Goal: Information Seeking & Learning: Learn about a topic

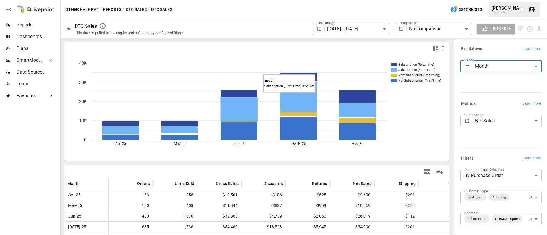
scroll to position [41, 0]
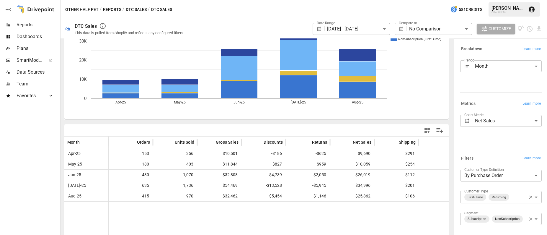
click at [108, 11] on button "Reports" at bounding box center [112, 9] width 18 height 7
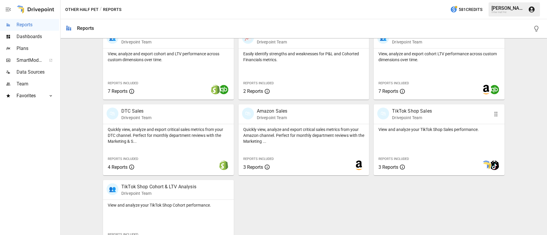
scroll to position [183, 0]
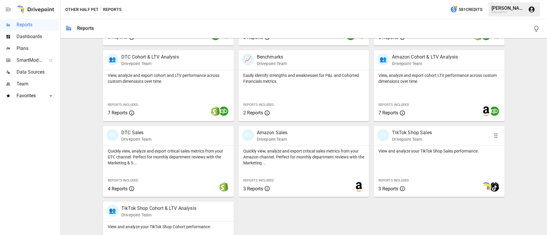
click at [404, 143] on div "🛍 TikTok Shop Sales Drivepoint Team" at bounding box center [439, 135] width 131 height 19
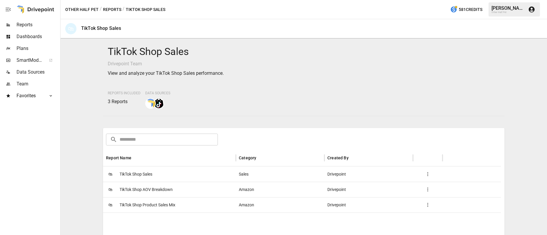
click at [136, 178] on span "TikTok Shop Sales" at bounding box center [136, 174] width 33 height 15
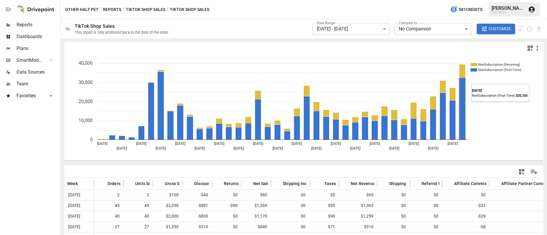
click at [487, 32] on icon "button" at bounding box center [484, 28] width 7 height 7
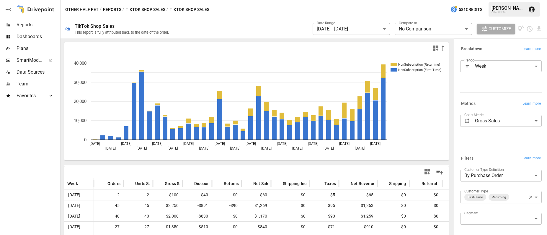
scroll to position [30, 0]
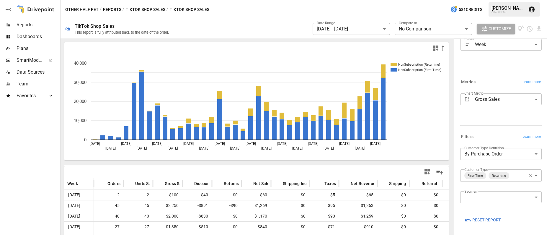
click at [501, 209] on div "**********" at bounding box center [500, 179] width 84 height 67
click at [504, 0] on body "**********" at bounding box center [273, 0] width 547 height 0
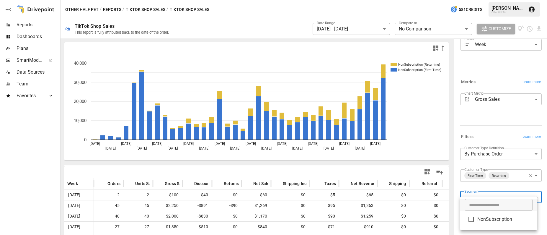
click at [493, 115] on div at bounding box center [273, 117] width 547 height 235
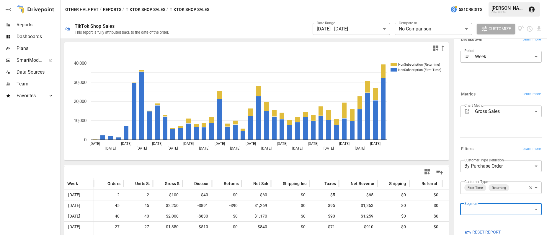
scroll to position [0, 0]
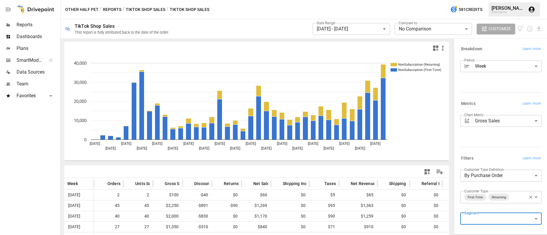
click at [487, 0] on body "**********" at bounding box center [273, 0] width 547 height 0
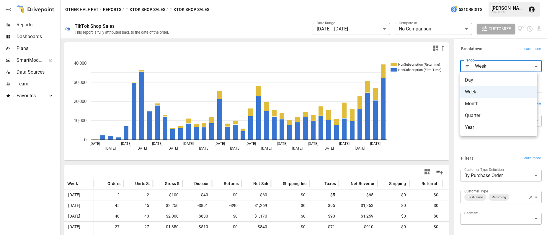
click at [478, 104] on span "Month" at bounding box center [499, 103] width 68 height 7
type input "*****"
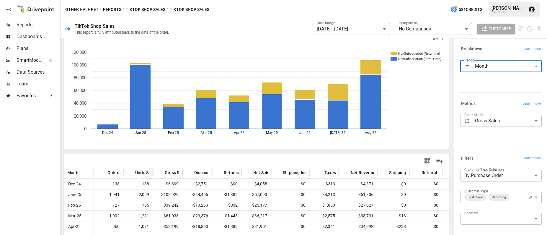
scroll to position [58, 0]
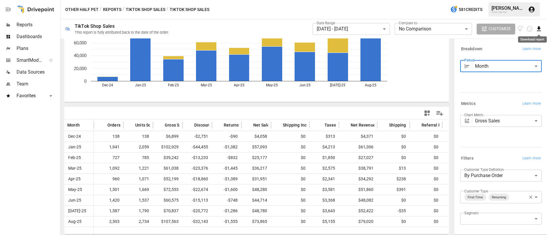
click at [539, 28] on icon "Download report" at bounding box center [539, 28] width 4 height 5
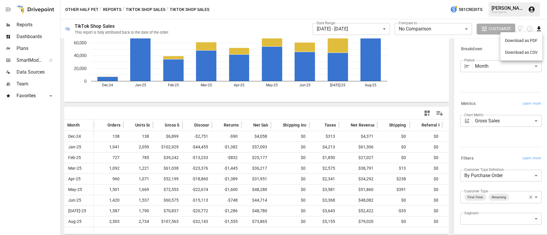
click at [526, 56] on li "Download as CSV" at bounding box center [522, 52] width 42 height 12
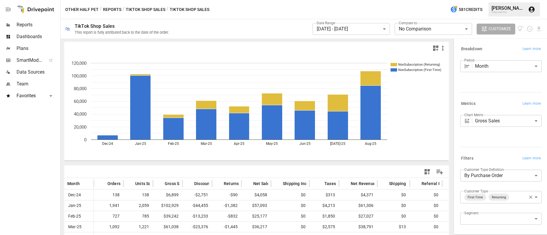
click at [114, 9] on button "Reports" at bounding box center [112, 9] width 18 height 7
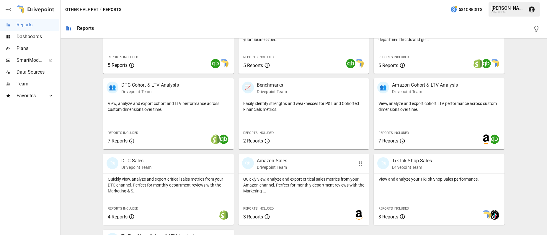
scroll to position [164, 0]
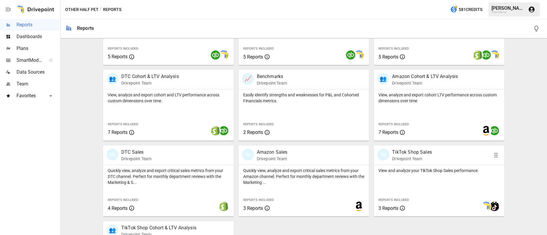
click at [411, 159] on p "Drivepoint Team" at bounding box center [412, 159] width 40 height 6
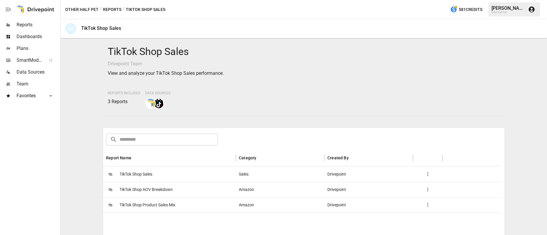
click at [146, 170] on span "TikTok Shop Sales" at bounding box center [136, 174] width 33 height 15
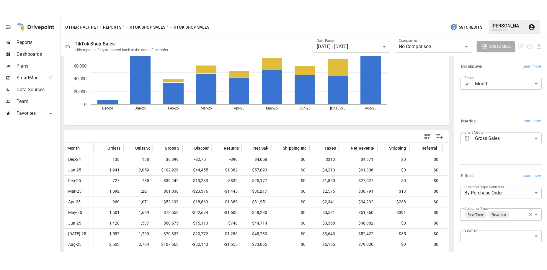
scroll to position [58, 0]
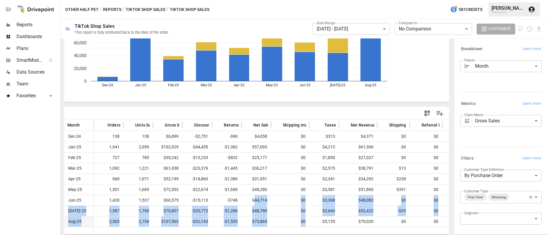
drag, startPoint x: 255, startPoint y: 200, endPoint x: 271, endPoint y: 224, distance: 29.0
click at [271, 224] on div "Dec-24 138 138 $6,899 -$2,751 -$90 $4,058 $0 $313 $4,371 $0 $0 -$94 $0 Jan-25 1…" at bounding box center [375, 179] width 623 height 96
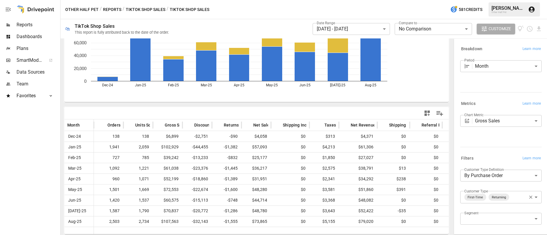
click at [409, 108] on div at bounding box center [352, 113] width 190 height 13
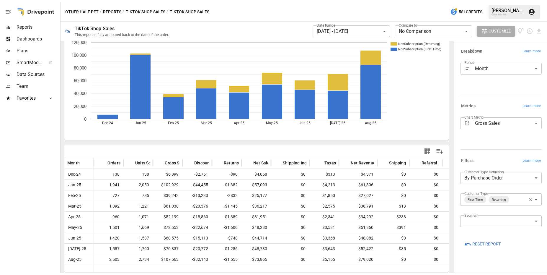
scroll to position [19, 0]
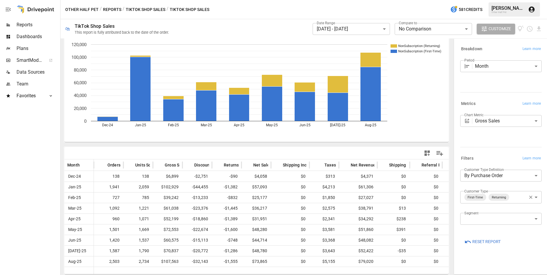
click at [157, 8] on button "TikTok Shop Sales" at bounding box center [146, 9] width 40 height 7
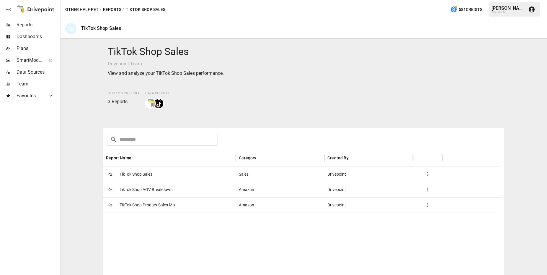
click at [147, 188] on span "TikTok Shop AOV Breakdown" at bounding box center [146, 189] width 53 height 15
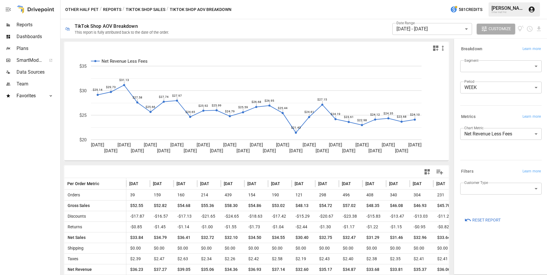
click at [498, 0] on body "Reports Dashboards Plans SmartModel ™ Data Sources Team Favorites Acquisition O…" at bounding box center [273, 0] width 547 height 0
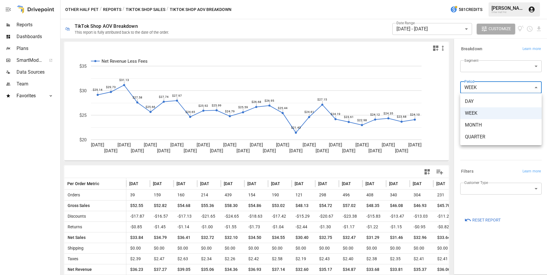
click at [475, 125] on span "MONTH" at bounding box center [501, 124] width 72 height 7
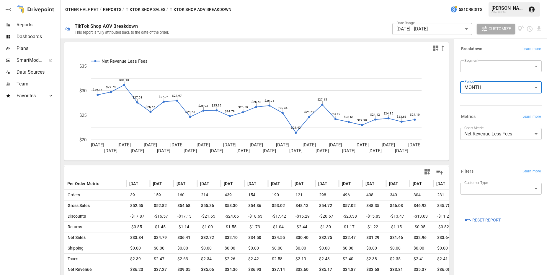
type input "*****"
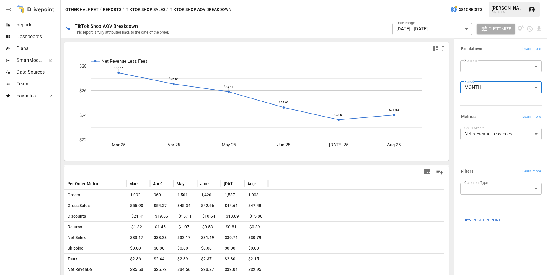
click at [442, 0] on body "Reports Dashboards Plans SmartModel ™ Data Sources Team Favorites Acquisition O…" at bounding box center [273, 0] width 547 height 0
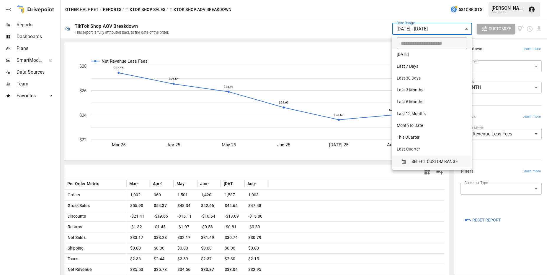
click at [421, 164] on span "SELECT CUSTOM RANGE" at bounding box center [435, 161] width 46 height 7
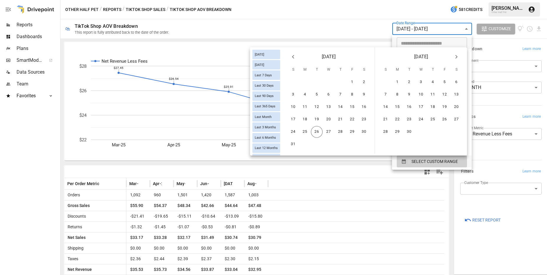
click at [289, 57] on button "Previous month" at bounding box center [293, 57] width 12 height 12
click at [316, 83] on button "1" at bounding box center [317, 82] width 12 height 12
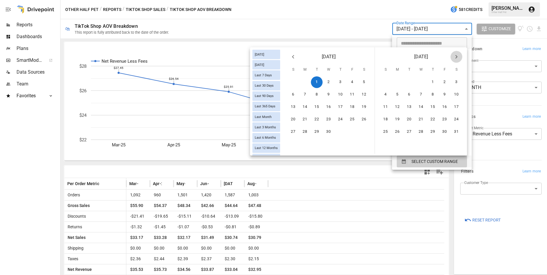
click at [456, 56] on icon "Next month" at bounding box center [456, 56] width 7 height 7
click at [456, 58] on icon "Next month" at bounding box center [456, 56] width 7 height 7
click at [408, 135] on button "26" at bounding box center [409, 132] width 12 height 12
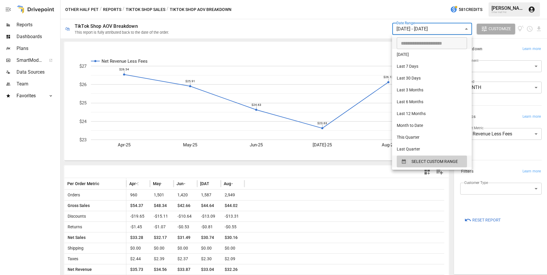
click at [329, 165] on div at bounding box center [273, 137] width 547 height 275
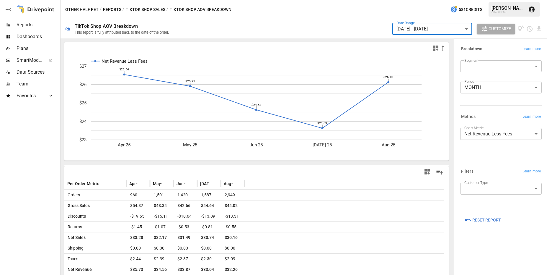
click at [498, 0] on body "Reports Dashboards Plans SmartModel ™ Data Sources Team Favorites Acquisition O…" at bounding box center [273, 0] width 547 height 0
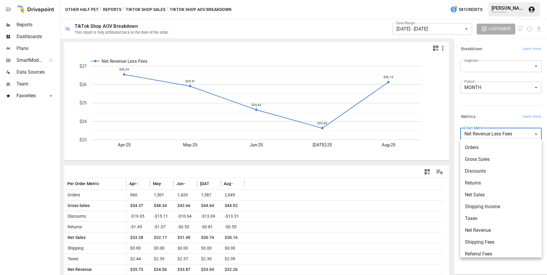
click at [486, 155] on li "Gross Sales" at bounding box center [501, 159] width 82 height 12
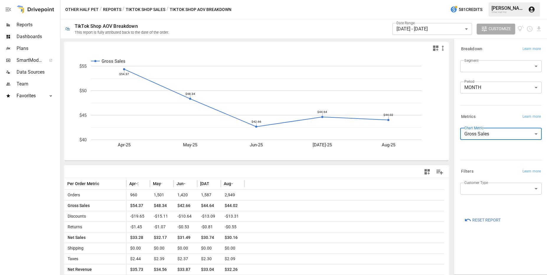
click at [485, 0] on body "Reports Dashboards Plans SmartModel ™ Data Sources Team Favorites Acquisition O…" at bounding box center [273, 0] width 547 height 0
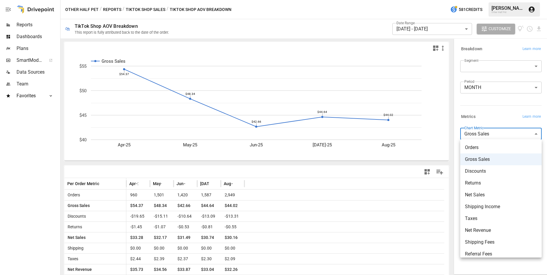
click at [487, 196] on span "Net Sales" at bounding box center [501, 194] width 72 height 7
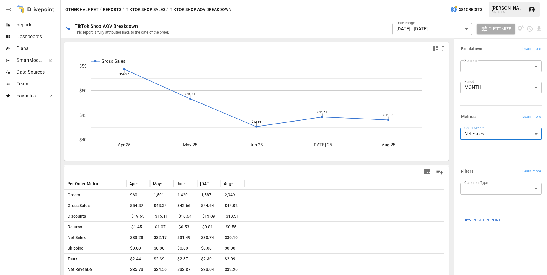
type input "*********"
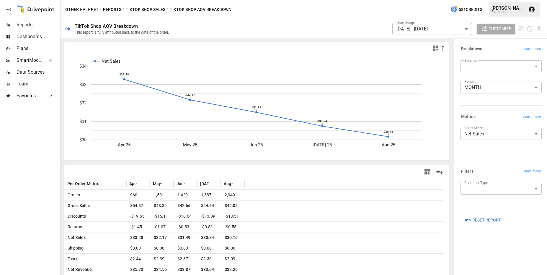
click at [155, 8] on button "TikTok Shop Sales" at bounding box center [146, 9] width 40 height 7
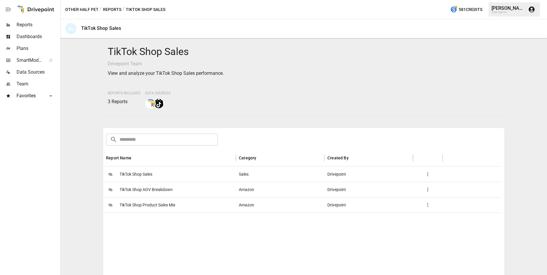
click at [164, 203] on span "TikTok Shop Product Sales Mix" at bounding box center [148, 204] width 56 height 15
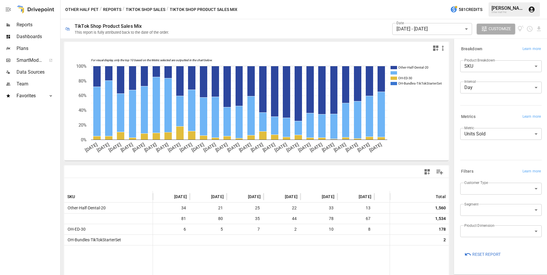
click at [429, 0] on body "Reports Dashboards Plans SmartModel ™ Data Sources Team Favorites Acquisition O…" at bounding box center [273, 0] width 547 height 0
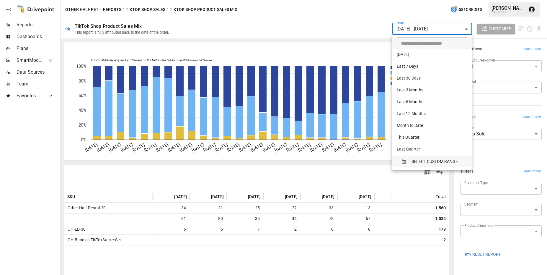
click at [419, 159] on span "SELECT CUSTOM RANGE" at bounding box center [435, 161] width 46 height 7
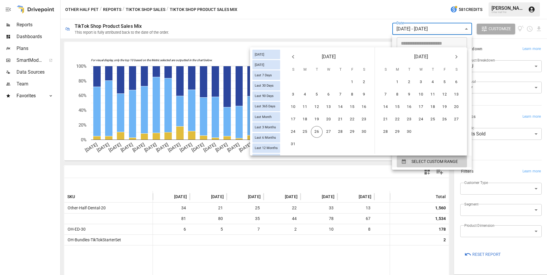
click at [294, 59] on icon "Previous month" at bounding box center [293, 56] width 7 height 7
click at [340, 80] on button "1" at bounding box center [341, 82] width 12 height 12
click at [459, 56] on icon "Next month" at bounding box center [456, 56] width 7 height 7
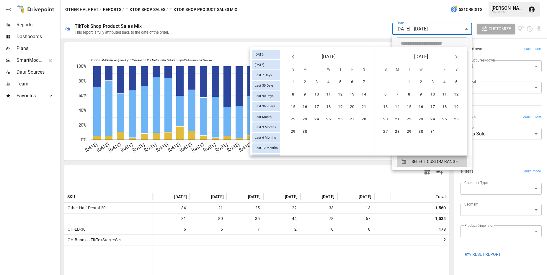
click at [456, 57] on icon "Next month" at bounding box center [456, 56] width 7 height 7
click at [409, 132] on button "26" at bounding box center [409, 132] width 12 height 12
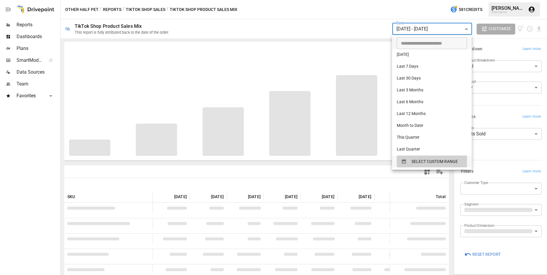
click at [492, 107] on div at bounding box center [273, 137] width 547 height 275
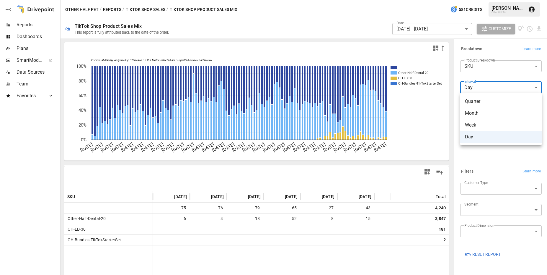
click at [497, 0] on body "Reports Dashboards Plans SmartModel ™ Data Sources Team Favorites Acquisition O…" at bounding box center [273, 0] width 547 height 0
click at [487, 112] on span "Month" at bounding box center [501, 113] width 72 height 7
type input "*****"
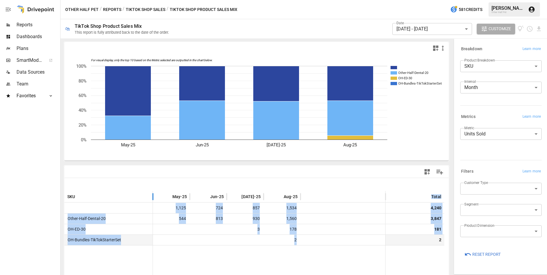
drag, startPoint x: 143, startPoint y: 198, endPoint x: 299, endPoint y: 240, distance: 162.3
click at [299, 234] on div "SKU May-25 Jun-25 [DATE]-25 Aug-25 Total 1,125 724 857 1,534 4,240 Other-Half-D…" at bounding box center [256, 273] width 385 height 164
drag, startPoint x: 114, startPoint y: 196, endPoint x: 422, endPoint y: 261, distance: 315.2
click at [422, 234] on div "SKU May-25 Jun-25 [DATE]-25 Aug-25 Total 1,125 724 857 1,534 4,240 Other-Half-D…" at bounding box center [256, 273] width 385 height 164
drag, startPoint x: 442, startPoint y: 241, endPoint x: 63, endPoint y: 199, distance: 381.5
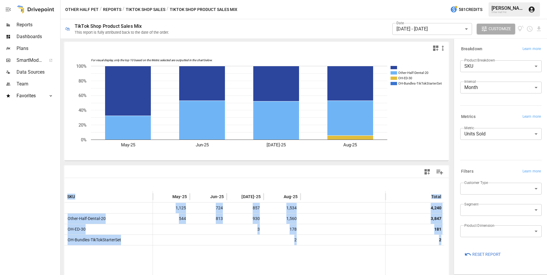
click at [66, 195] on div "SKU May-25 Jun-25 [DATE]-25 Aug-25 Total 1,125 724 857 1,534 4,240 Other-Half-D…" at bounding box center [256, 273] width 385 height 164
copy div "SKU May-25 Jun-25 [DATE]-25 Aug-25 Total 1,125 724 857 1,534 4,240 Other-Half-D…"
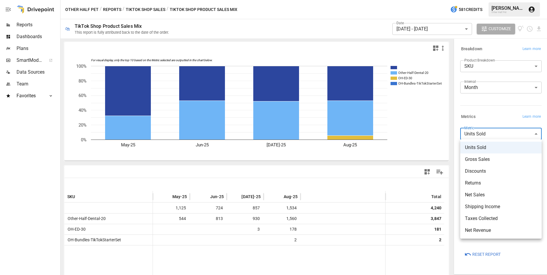
click at [504, 0] on body "**********" at bounding box center [273, 0] width 547 height 0
click at [475, 197] on span "Net Sales" at bounding box center [501, 194] width 72 height 7
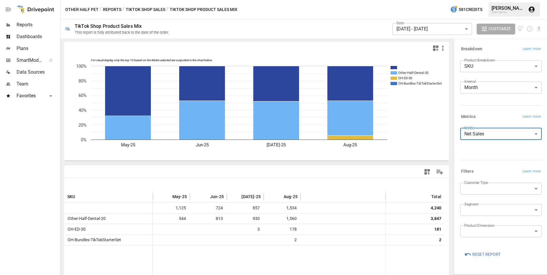
type input "*********"
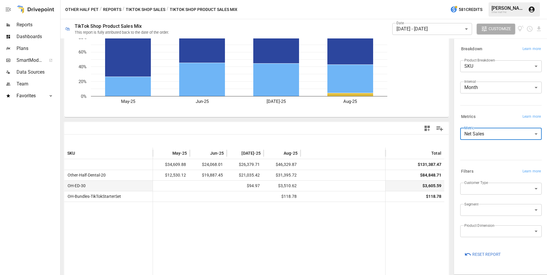
scroll to position [84, 0]
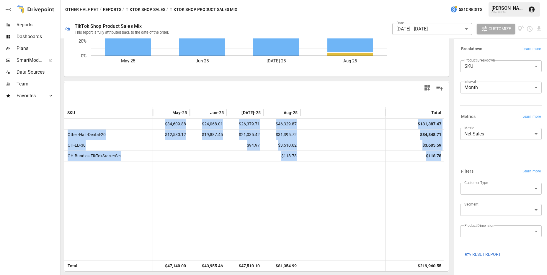
drag, startPoint x: 131, startPoint y: 123, endPoint x: 342, endPoint y: 164, distance: 215.2
click at [342, 164] on div "SKU May-25 Jun-25 [DATE]-25 Aug-25 Total $34,609.88 $24,068.01 $26,379.71 $46,3…" at bounding box center [256, 189] width 385 height 164
copy div "$34,609.88 $24,068.01 $26,379.71 $46,329.87 $131,387.47 Other-Half-Dental-20 $1…"
